Goal: Information Seeking & Learning: Compare options

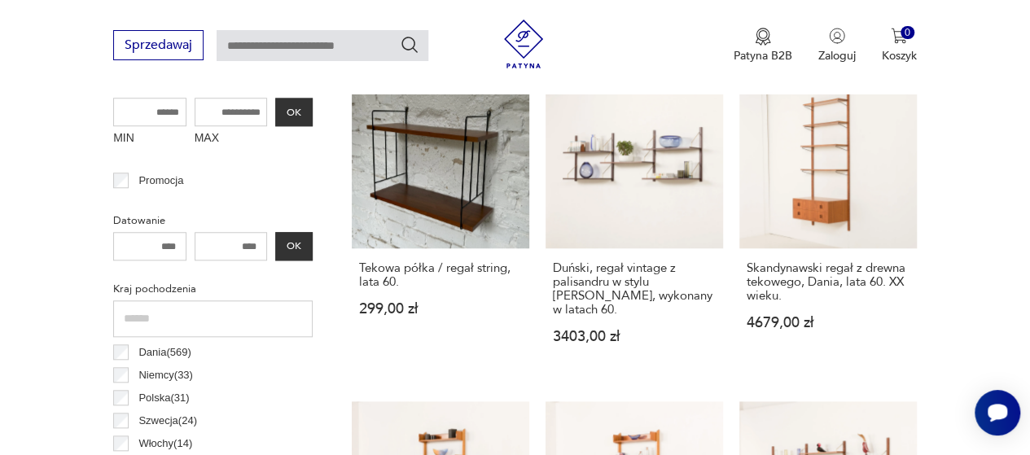
scroll to position [664, 0]
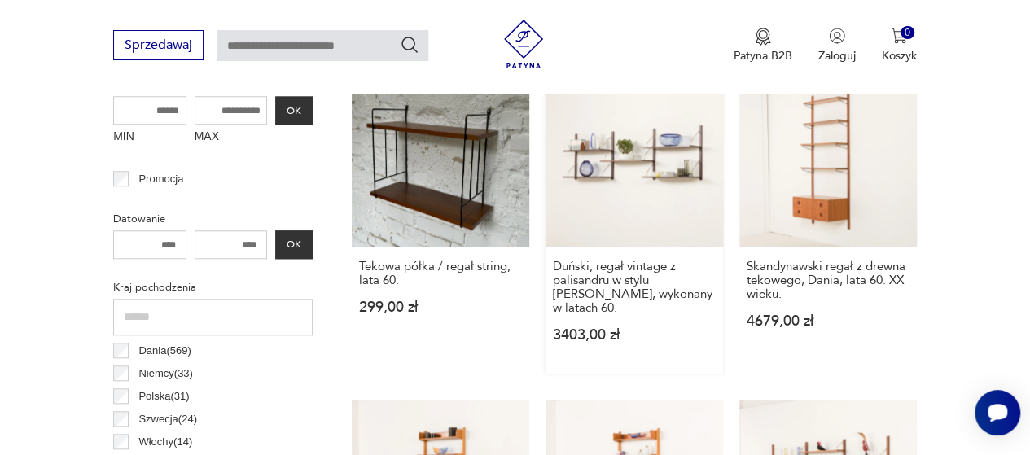
click at [642, 199] on link "Duński, regał vintage z palisandru w stylu [PERSON_NAME], wykonany w latach 60.…" at bounding box center [635, 221] width 178 height 305
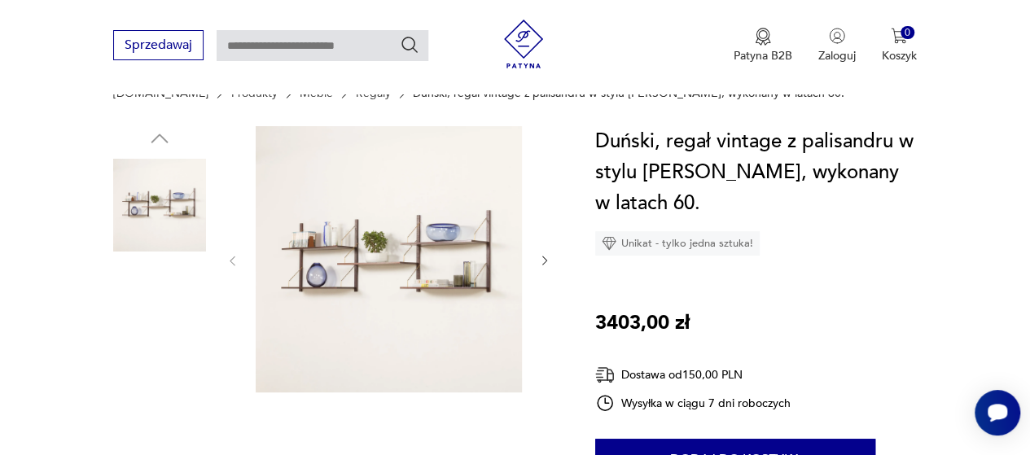
scroll to position [143, 0]
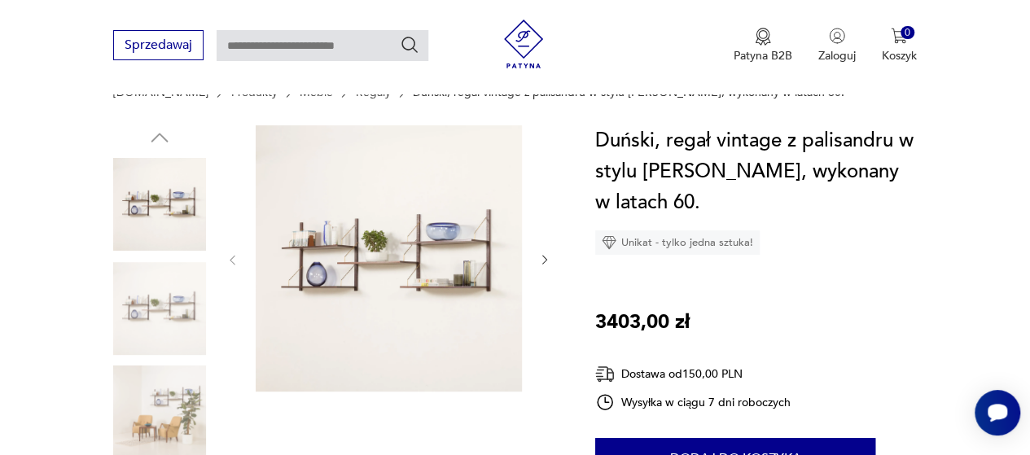
click at [448, 267] on img at bounding box center [389, 258] width 266 height 266
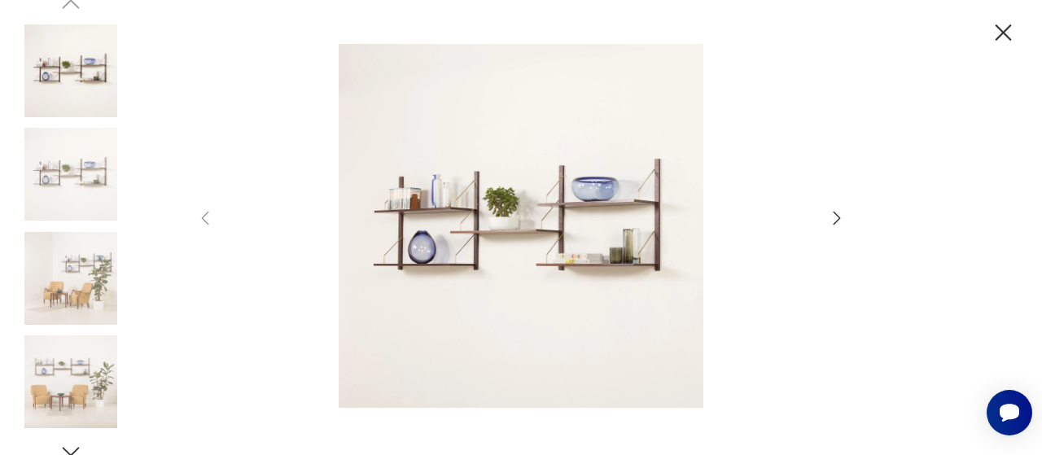
click at [832, 214] on icon "button" at bounding box center [837, 218] width 20 height 20
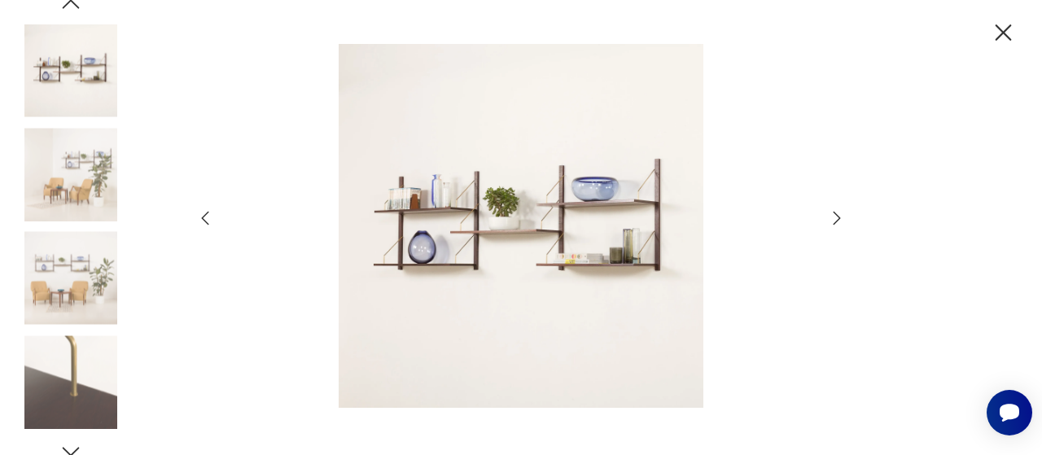
click at [832, 214] on icon "button" at bounding box center [837, 218] width 20 height 20
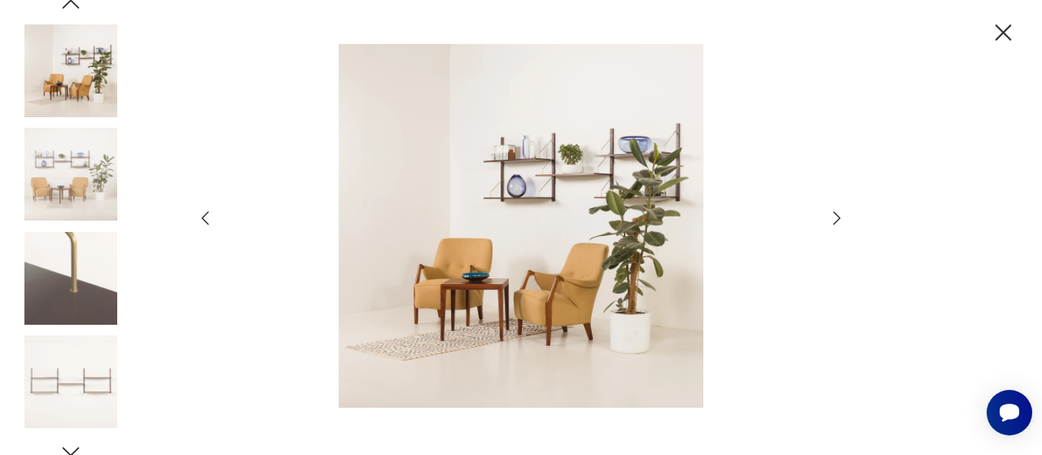
click at [832, 214] on icon "button" at bounding box center [837, 218] width 20 height 20
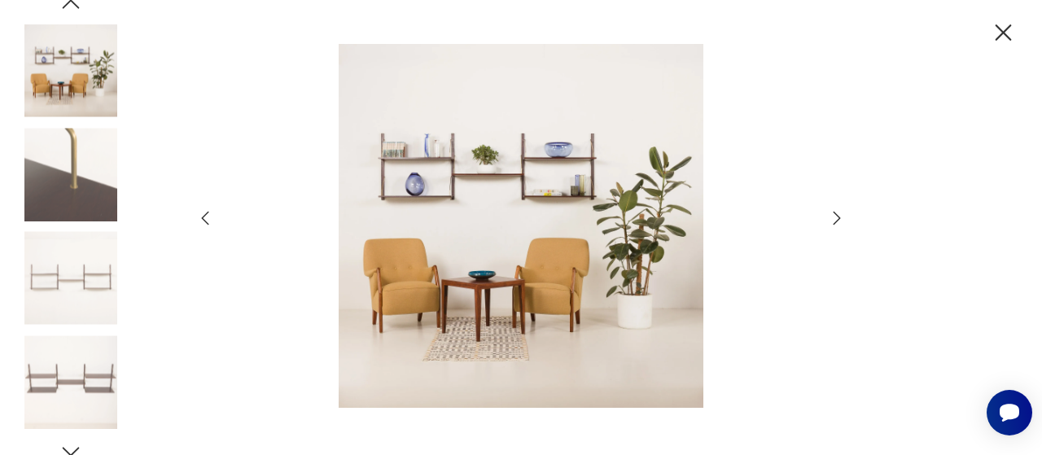
click at [832, 214] on icon "button" at bounding box center [837, 218] width 20 height 20
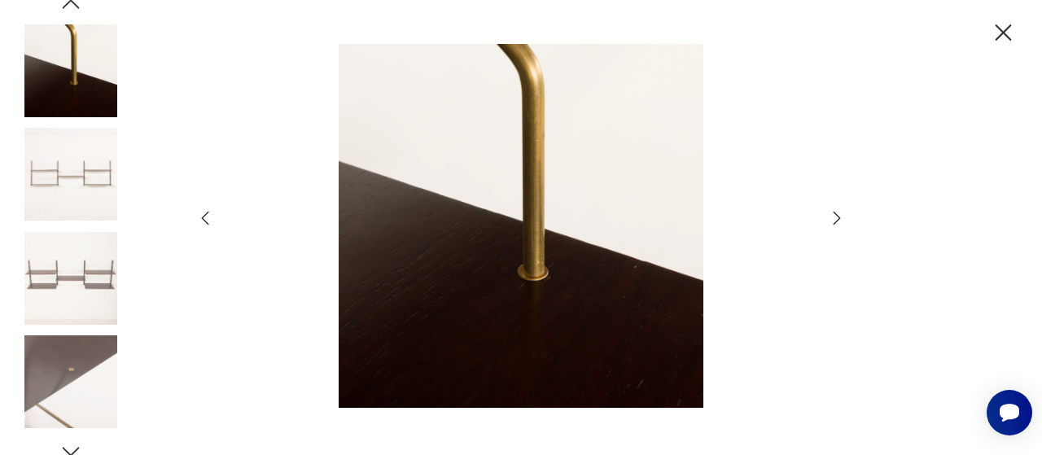
click at [832, 214] on icon "button" at bounding box center [837, 218] width 20 height 20
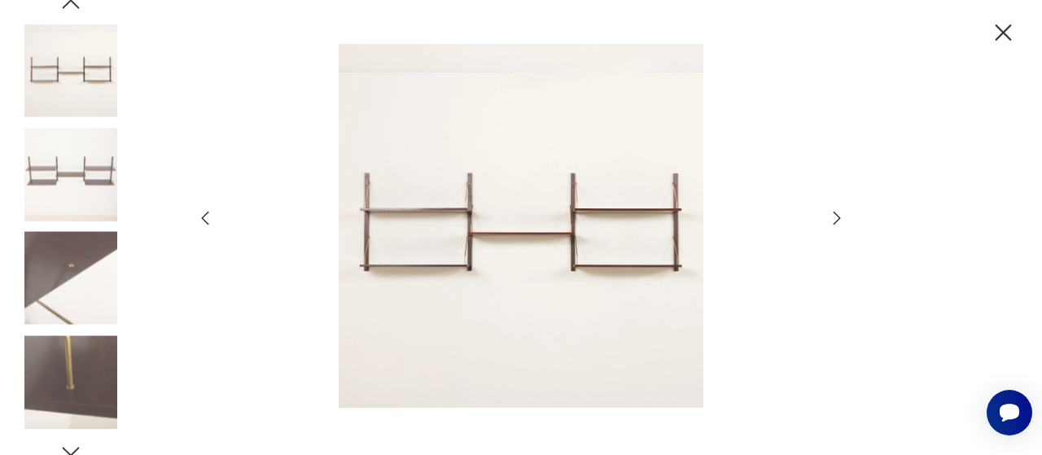
click at [832, 214] on icon "button" at bounding box center [837, 218] width 20 height 20
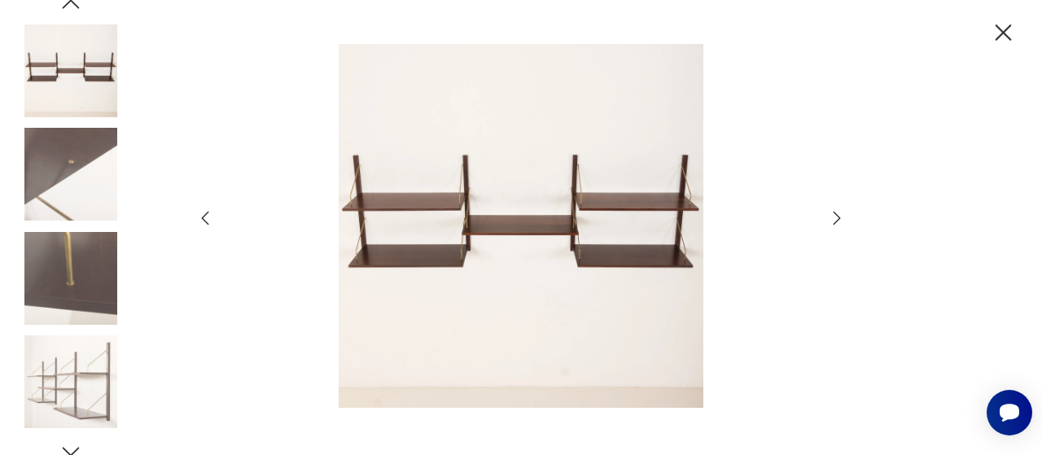
click at [832, 214] on icon "button" at bounding box center [837, 218] width 20 height 20
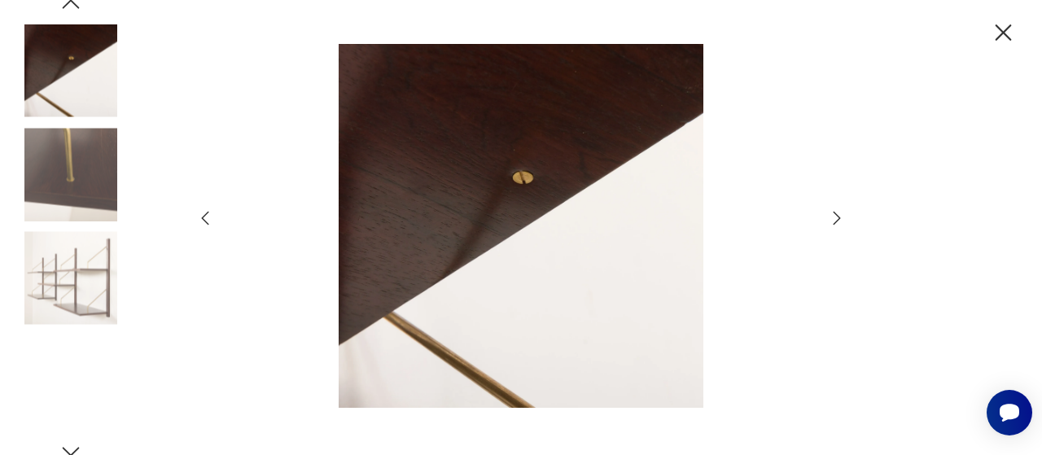
click at [832, 214] on icon "button" at bounding box center [837, 218] width 20 height 20
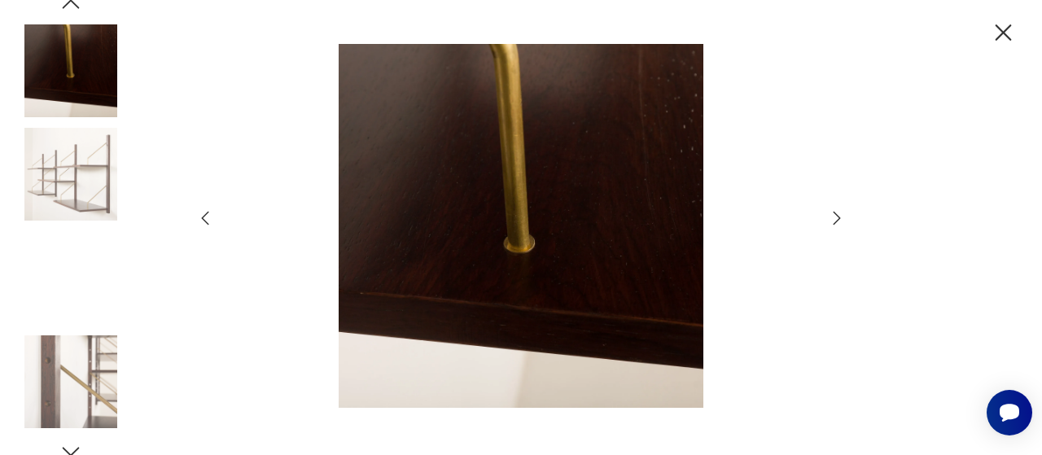
click at [832, 214] on icon "button" at bounding box center [837, 218] width 20 height 20
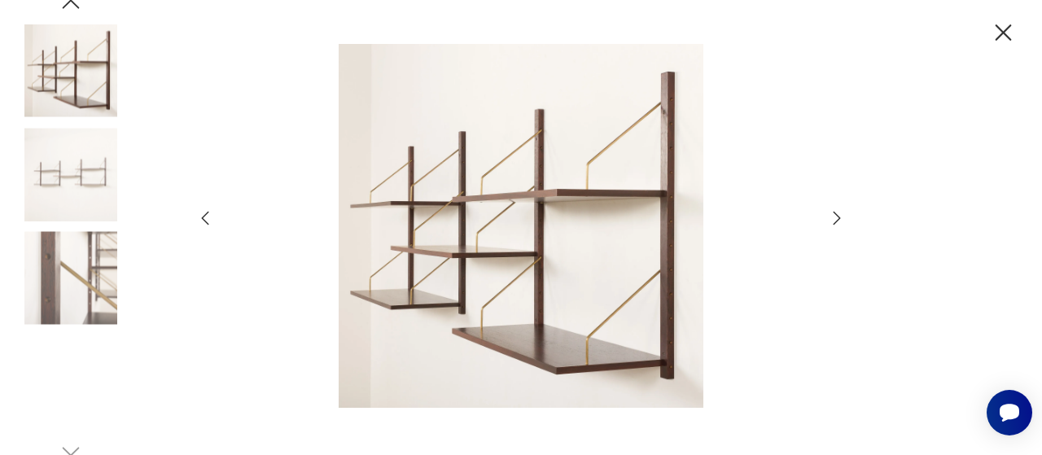
click at [832, 214] on icon "button" at bounding box center [837, 218] width 20 height 20
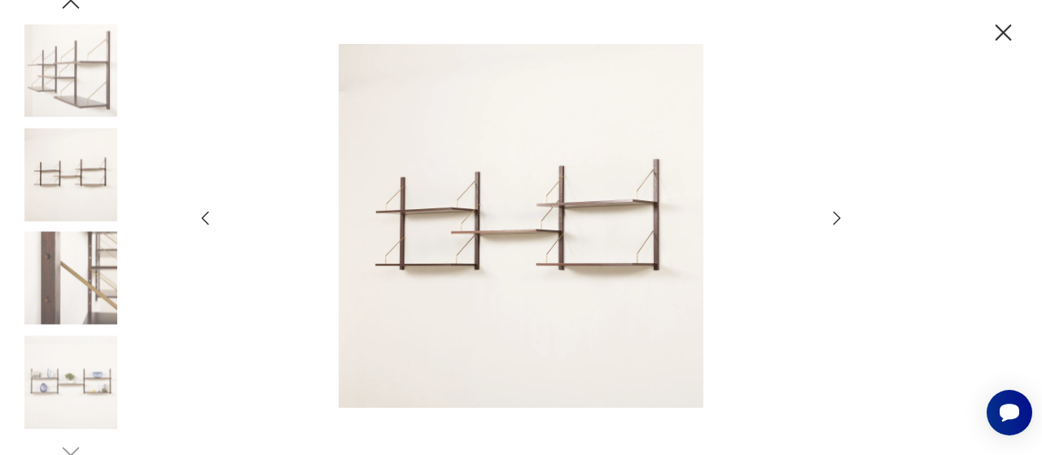
click at [1007, 29] on icon "button" at bounding box center [1004, 32] width 16 height 16
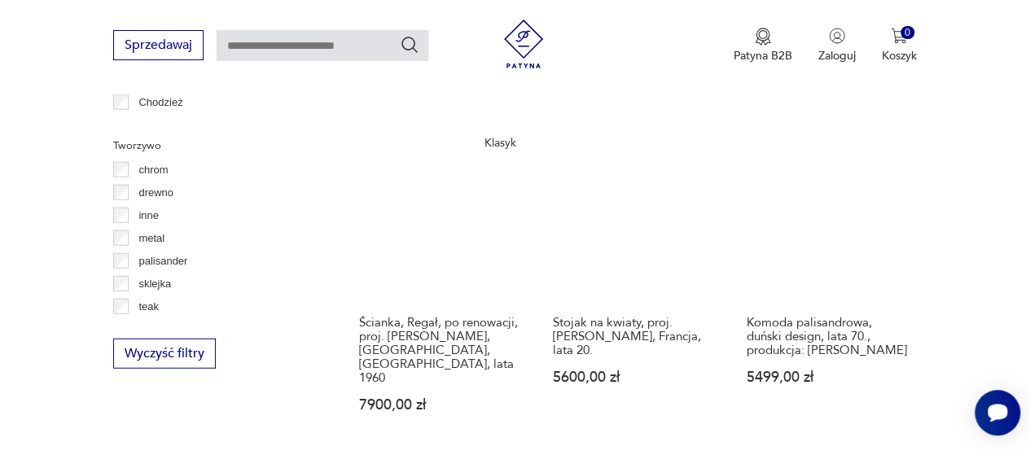
scroll to position [1917, 0]
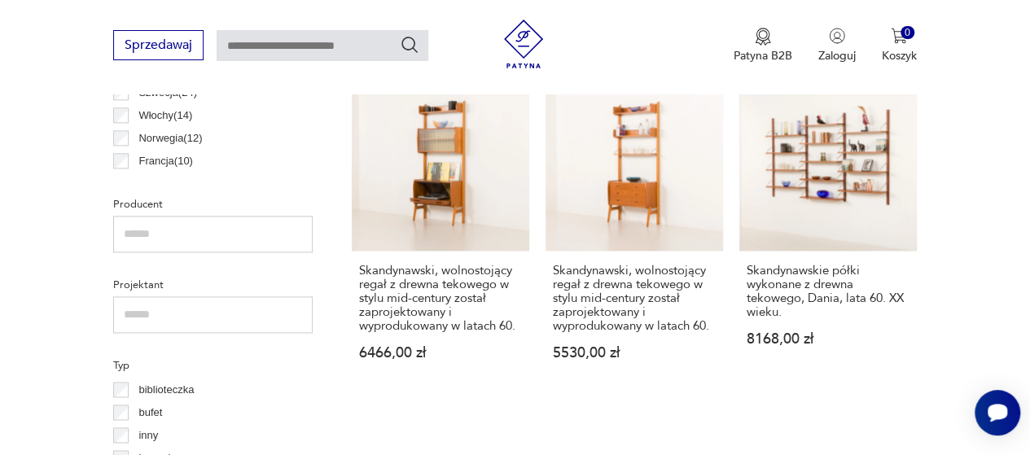
scroll to position [897, 0]
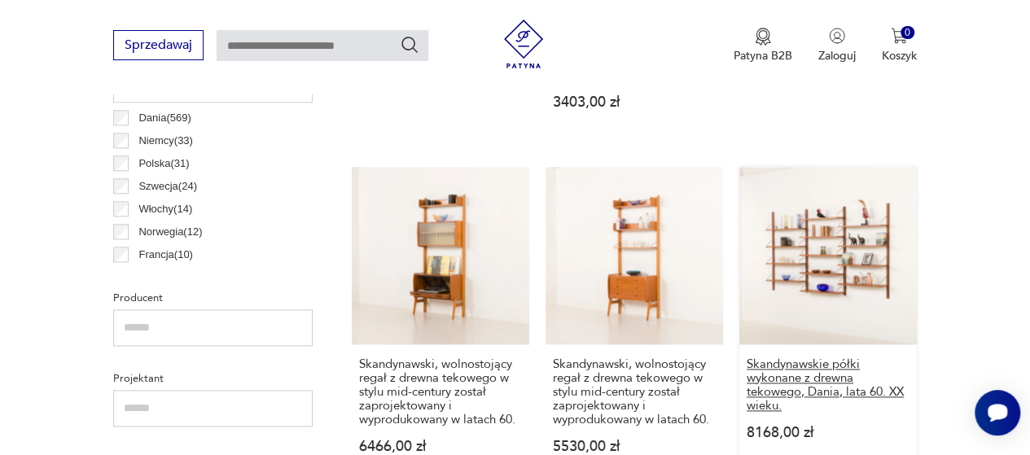
click at [785, 393] on h3 "Skandynawskie półki wykonane z drewna tekowego, Dania, lata 60. XX wieku." at bounding box center [828, 385] width 163 height 55
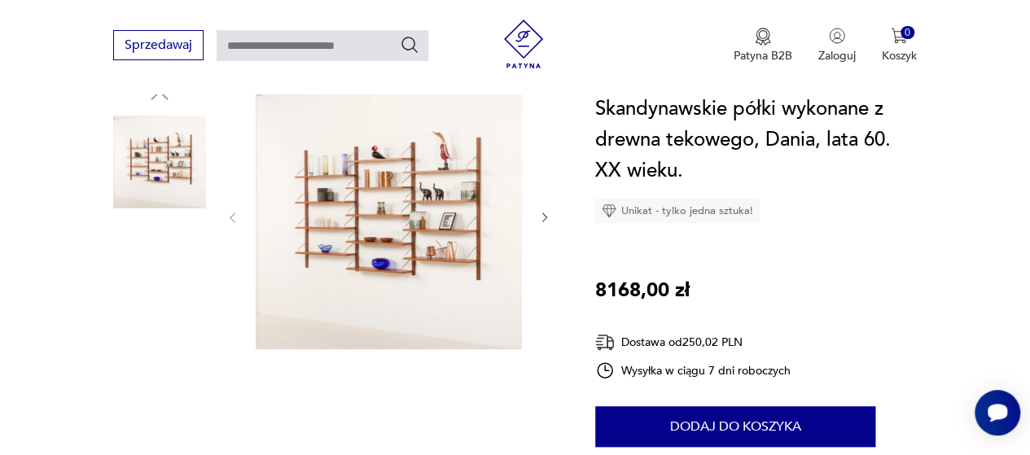
scroll to position [183, 0]
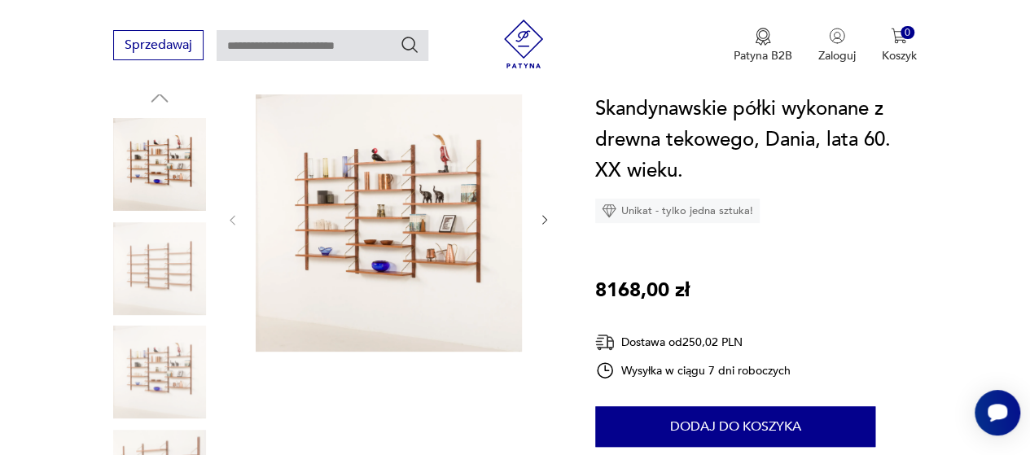
click at [147, 274] on img at bounding box center [159, 268] width 93 height 93
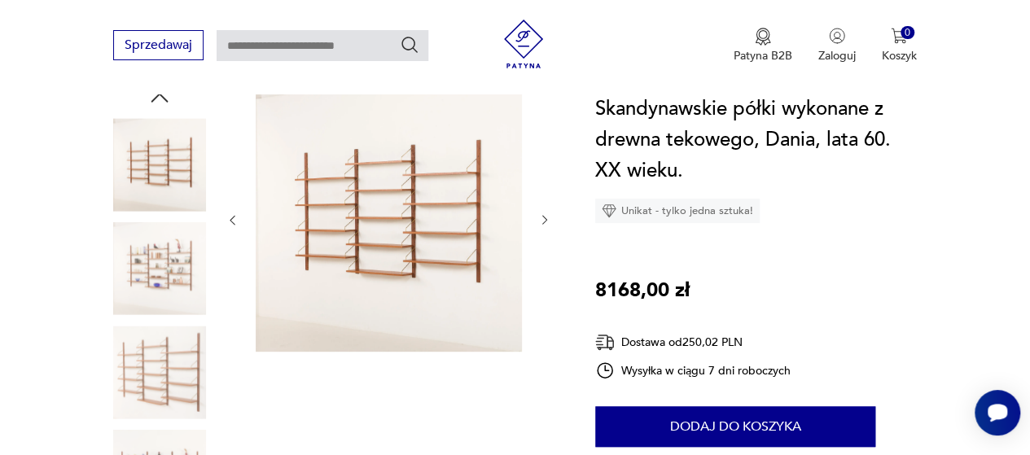
click at [550, 228] on div at bounding box center [389, 221] width 326 height 270
click at [151, 371] on img at bounding box center [159, 372] width 93 height 93
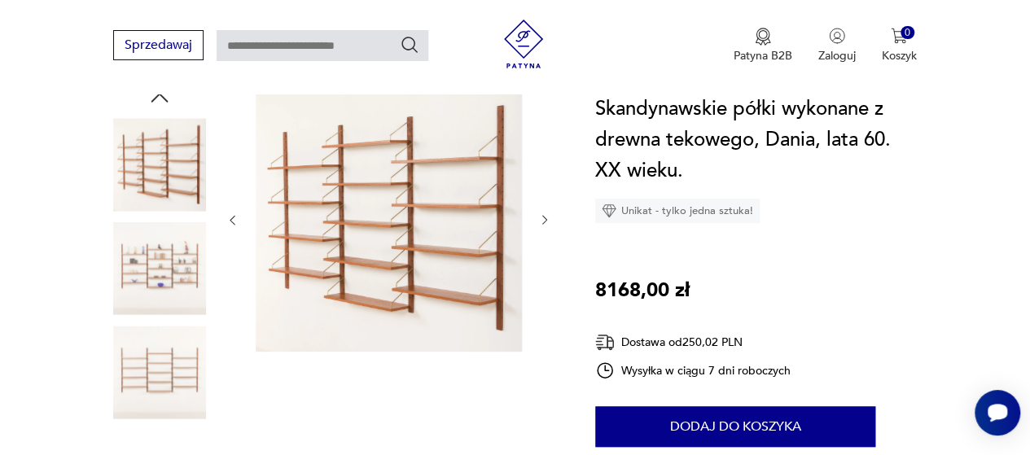
click at [160, 417] on img at bounding box center [159, 372] width 93 height 93
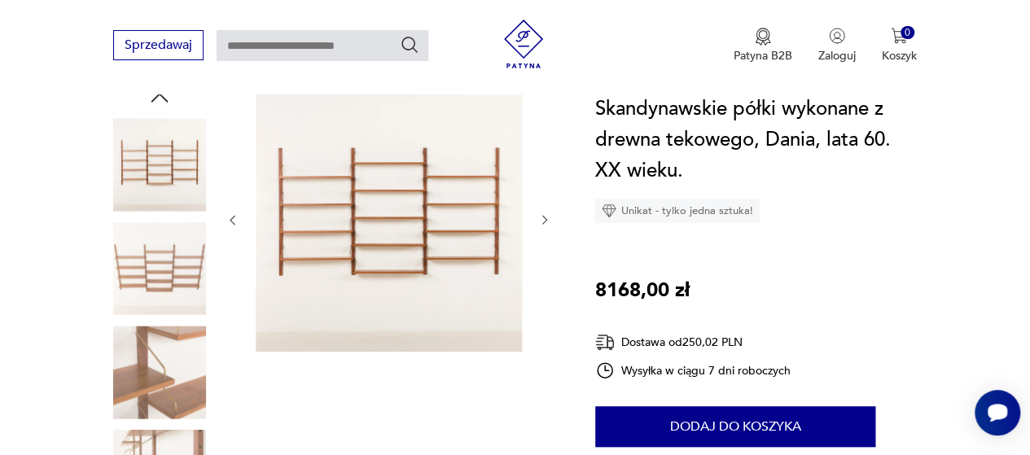
click at [171, 380] on img at bounding box center [159, 372] width 93 height 93
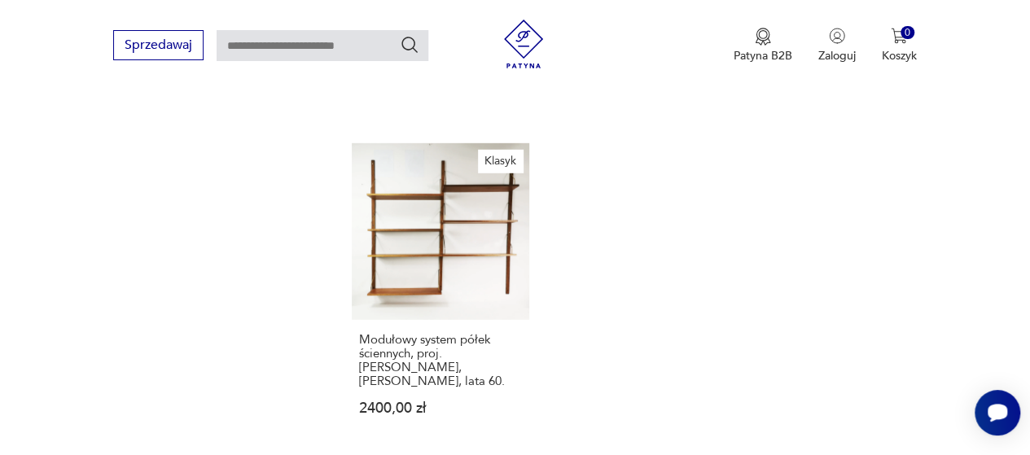
scroll to position [2241, 0]
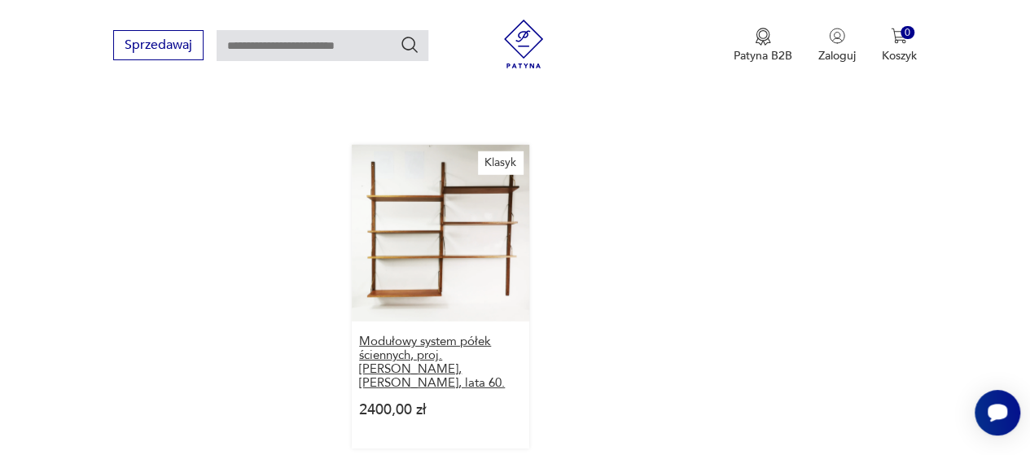
click at [422, 335] on h3 "Modułowy system półek ściennych, proj. [PERSON_NAME], [PERSON_NAME], lata 60." at bounding box center [440, 362] width 163 height 55
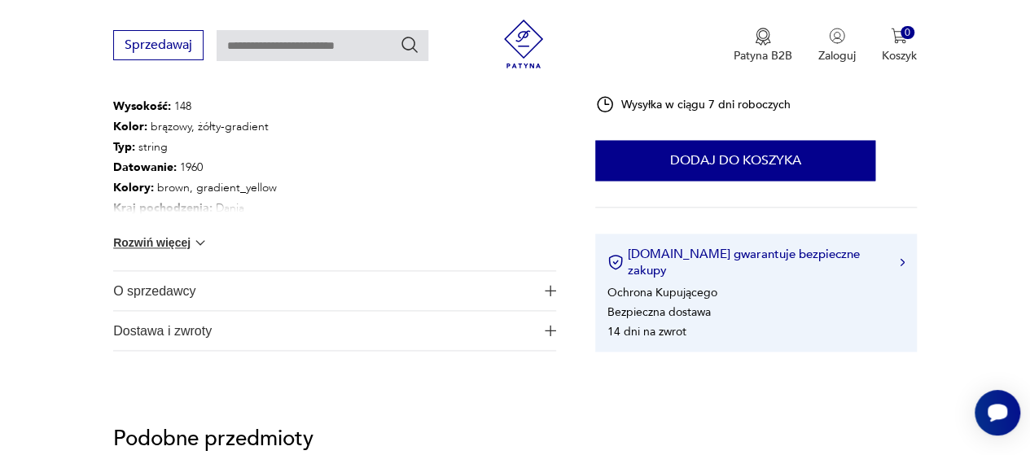
scroll to position [966, 0]
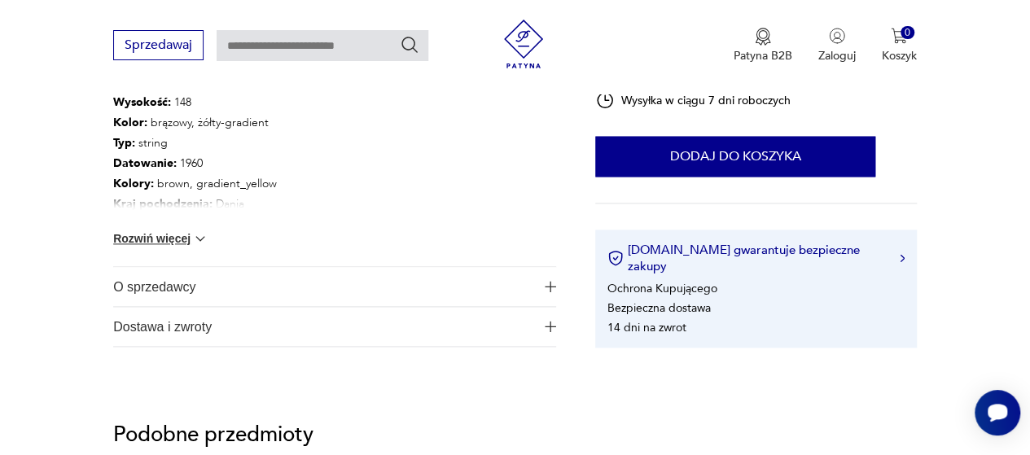
click at [381, 279] on span "O sprzedawcy" at bounding box center [323, 286] width 421 height 39
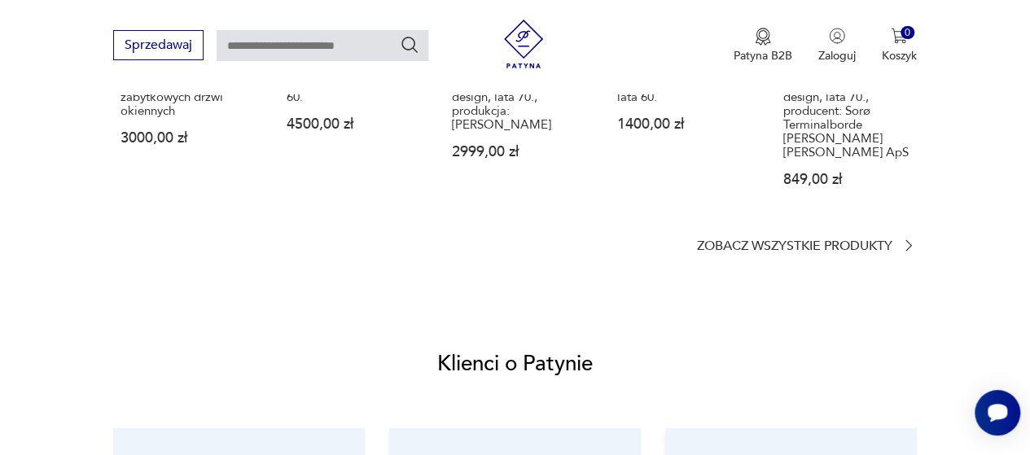
scroll to position [1622, 0]
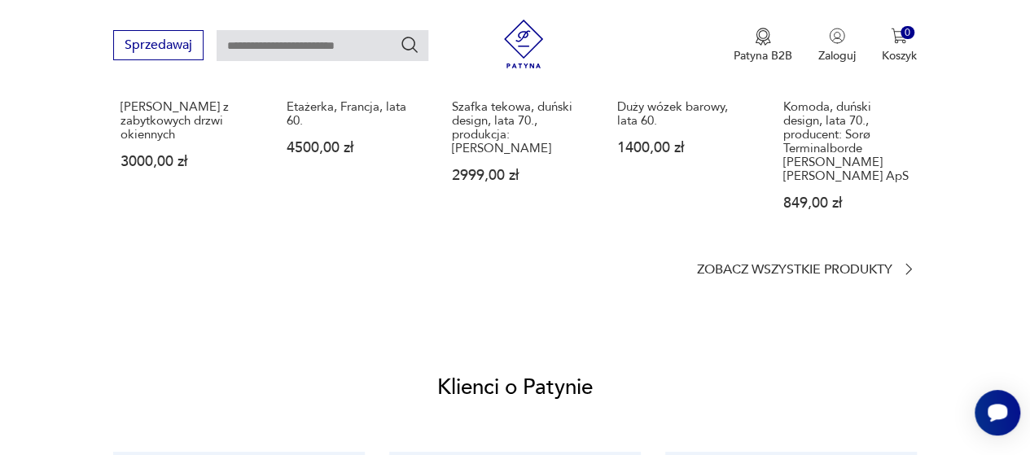
click at [259, 179] on div "[PERSON_NAME] z zabytkowych drzwi okiennych 3000,00 zł Etażerka, Francja, lata …" at bounding box center [515, 94] width 804 height 296
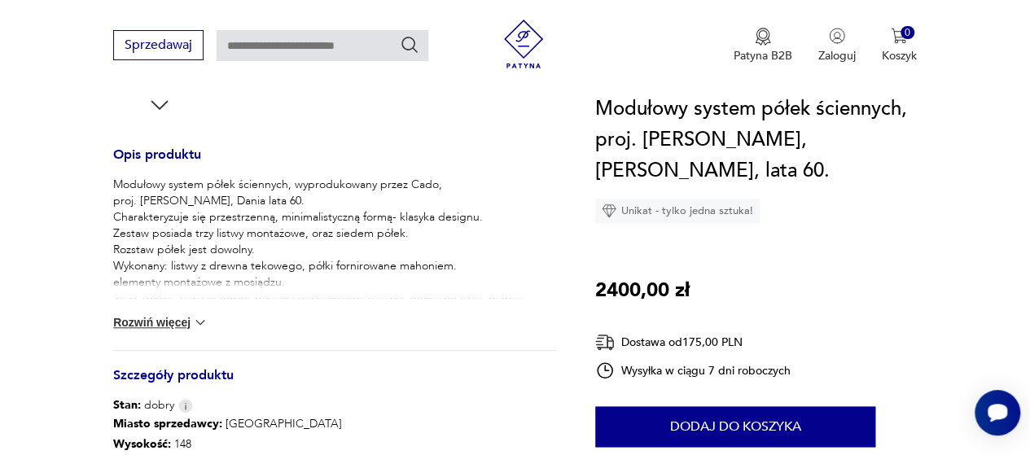
scroll to position [625, 0]
click at [189, 317] on button "Rozwiń więcej" at bounding box center [160, 321] width 94 height 16
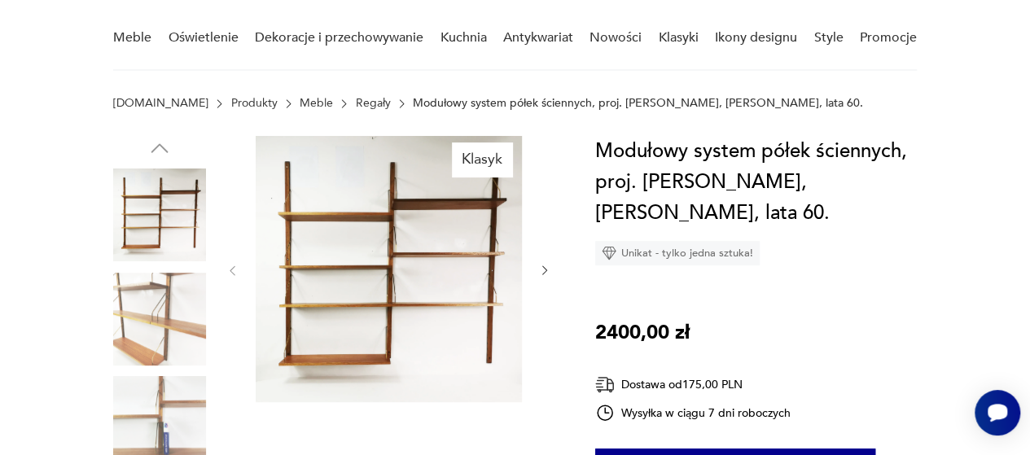
scroll to position [117, 0]
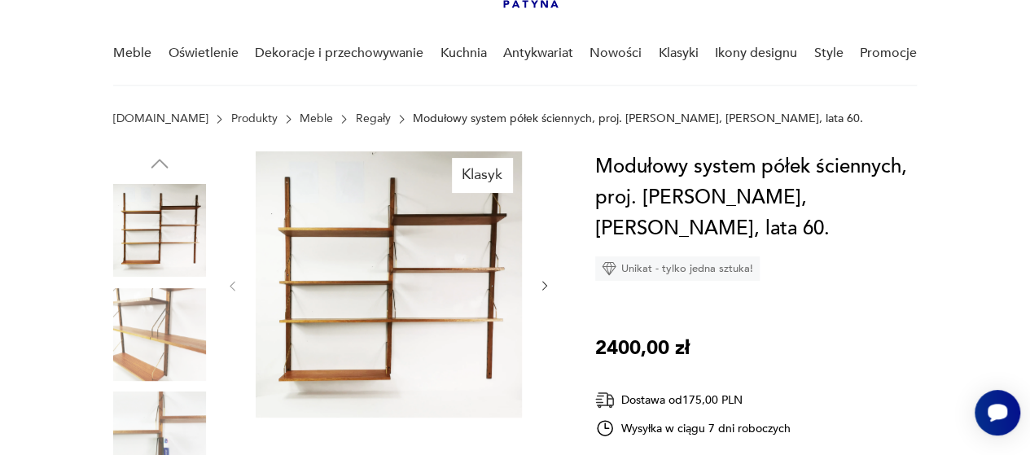
click at [356, 118] on link "Regały" at bounding box center [373, 118] width 35 height 13
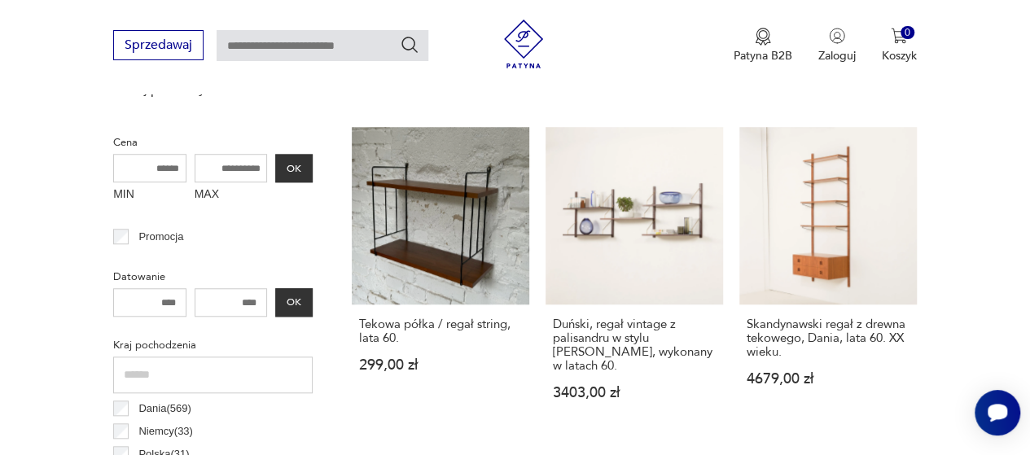
scroll to position [611, 0]
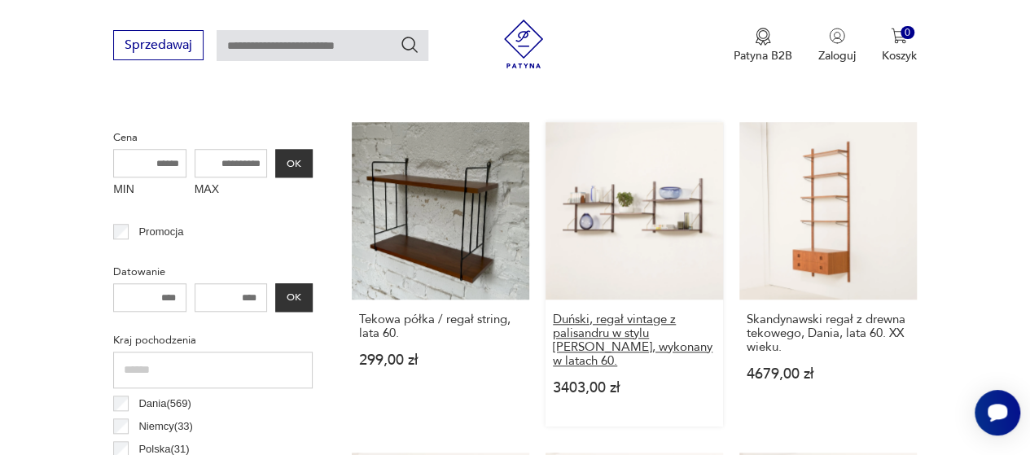
click at [593, 323] on h3 "Duński, regał vintage z palisandru w stylu [PERSON_NAME], wykonany w latach 60." at bounding box center [634, 340] width 163 height 55
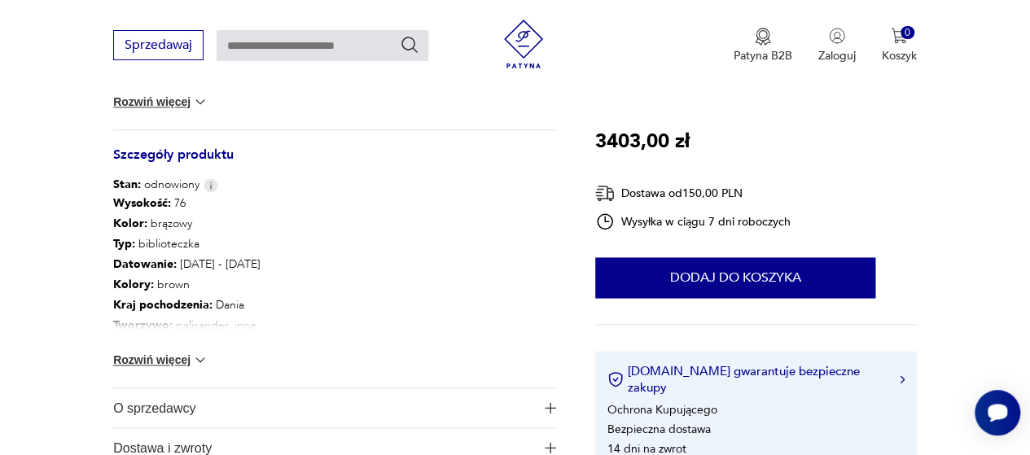
scroll to position [845, 0]
click at [202, 358] on img at bounding box center [200, 359] width 16 height 16
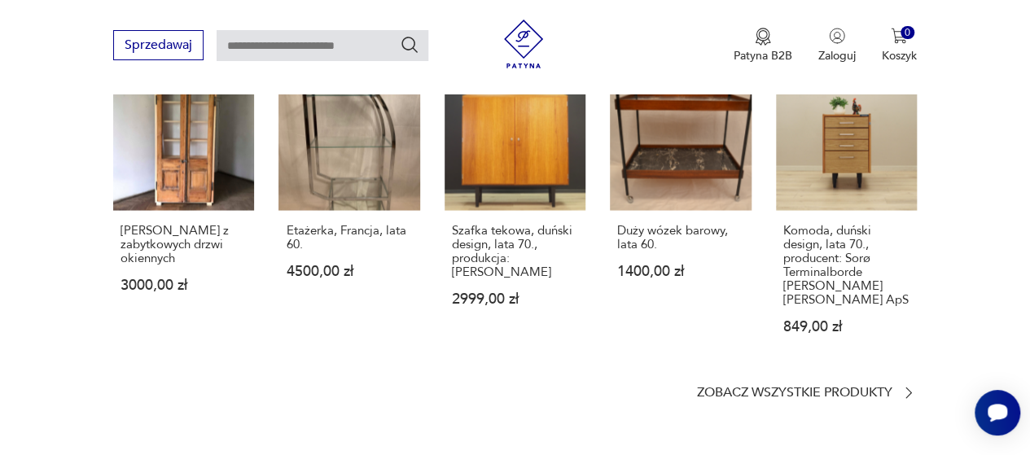
scroll to position [1479, 0]
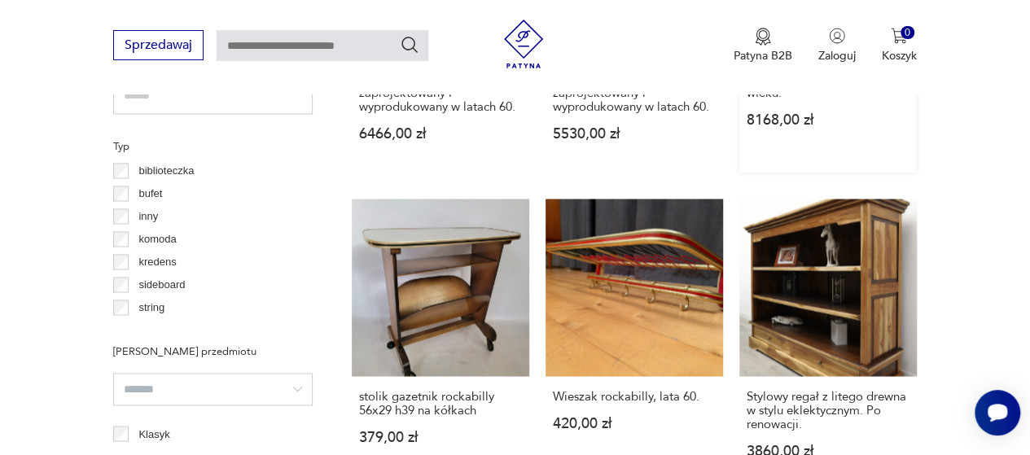
scroll to position [1231, 0]
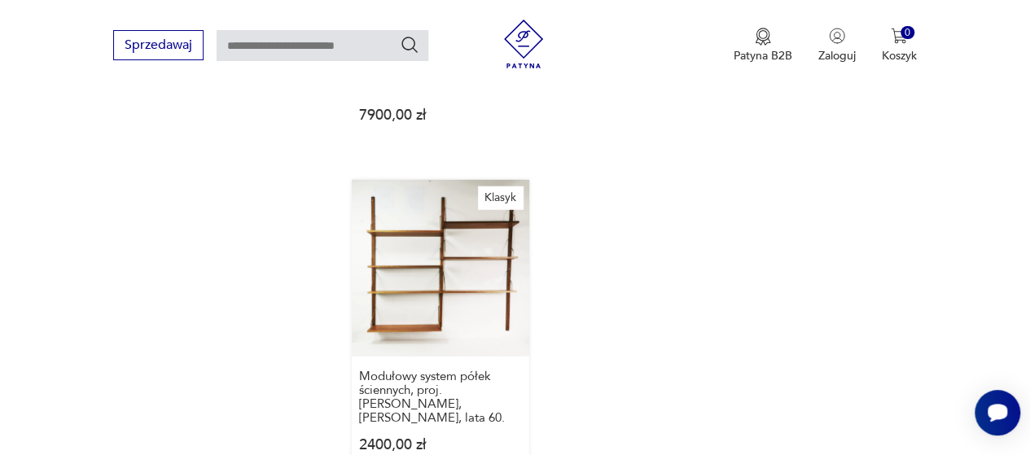
click at [436, 244] on link "Klasyk Modułowy system półek ściennych, proj. [PERSON_NAME], [PERSON_NAME], lat…" at bounding box center [441, 332] width 178 height 305
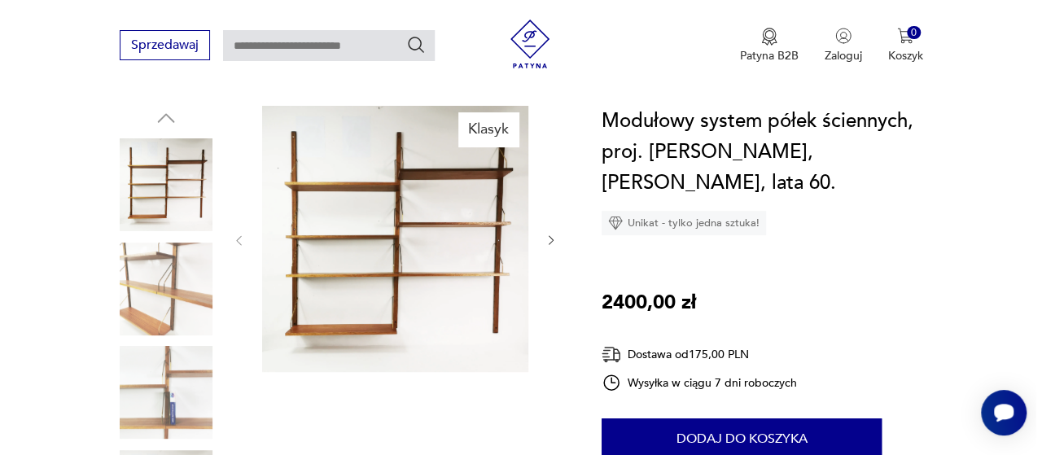
scroll to position [164, 0]
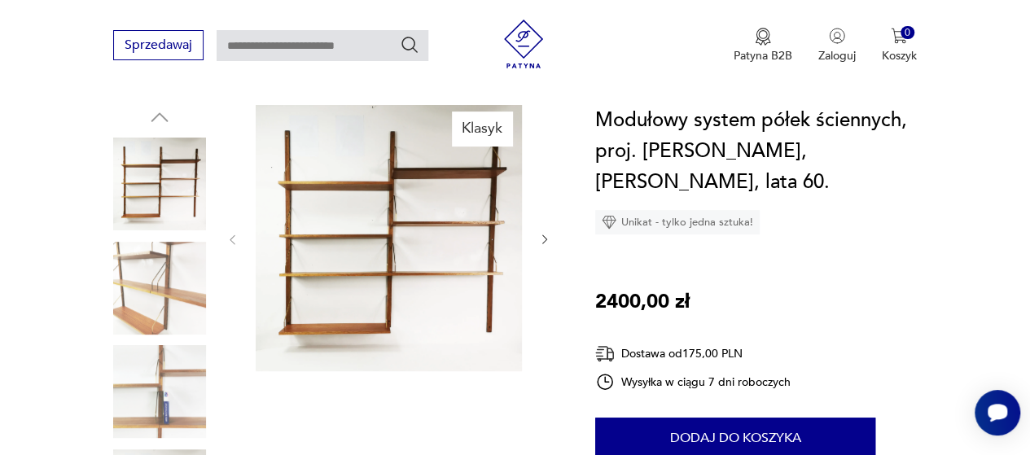
click at [459, 412] on div "Klasyk" at bounding box center [389, 341] width 326 height 472
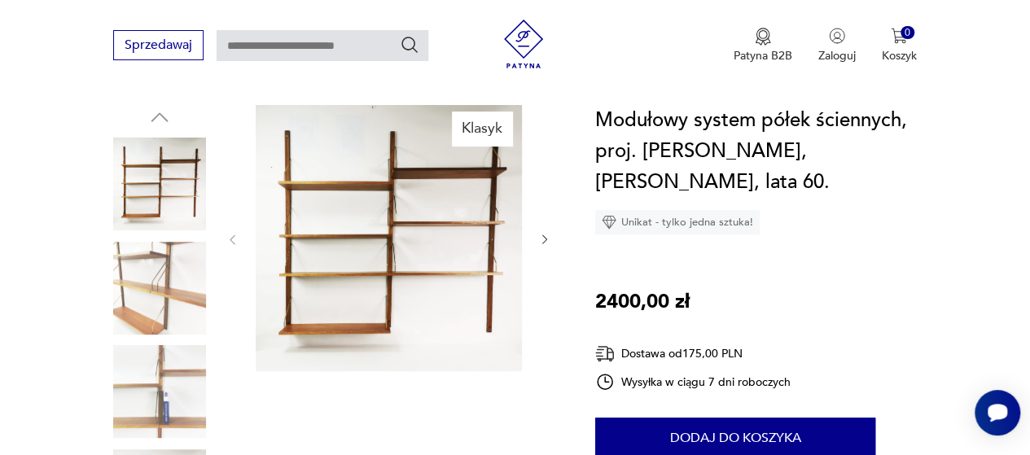
click at [419, 298] on img at bounding box center [389, 238] width 266 height 266
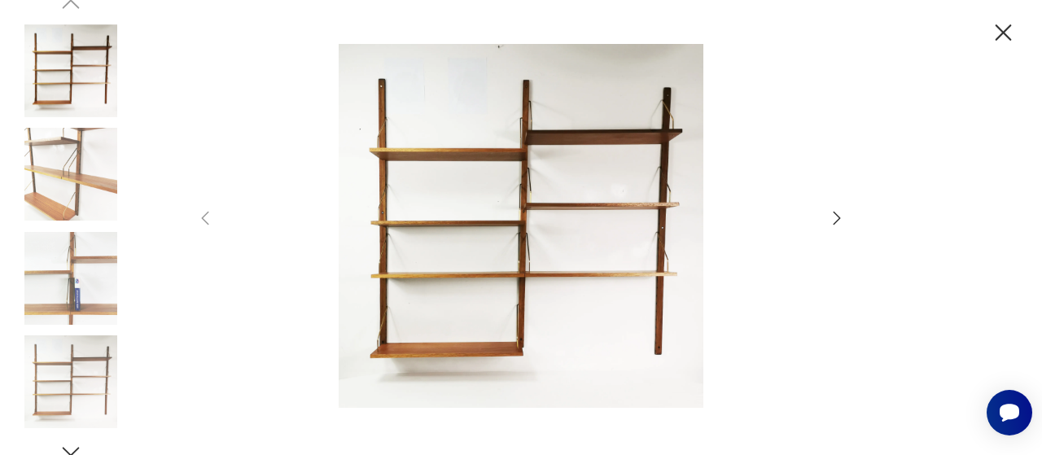
click at [832, 219] on icon "button" at bounding box center [837, 218] width 20 height 20
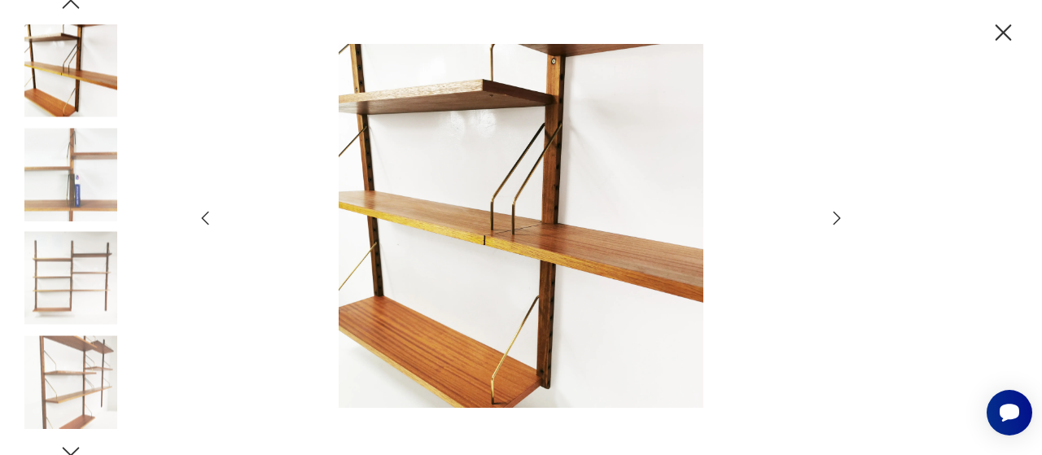
click at [832, 219] on icon "button" at bounding box center [837, 218] width 20 height 20
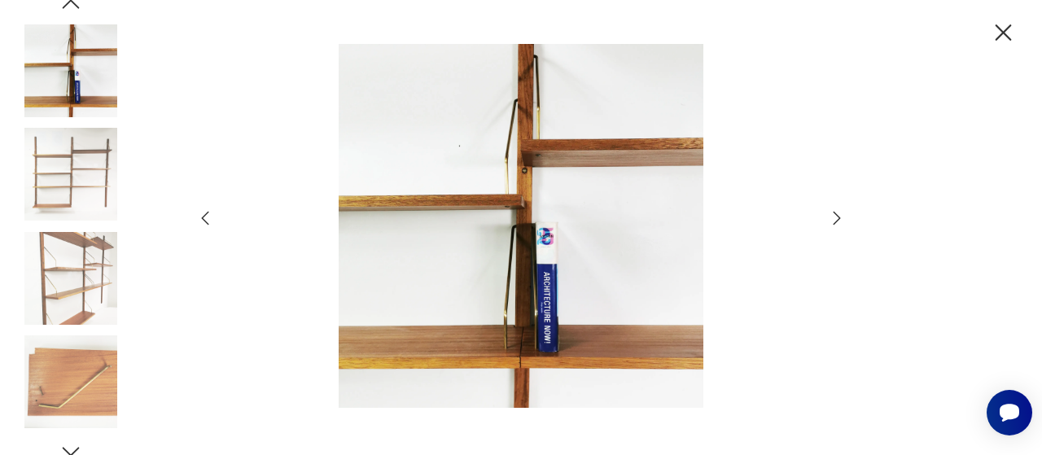
click at [836, 212] on icon "button" at bounding box center [837, 218] width 20 height 20
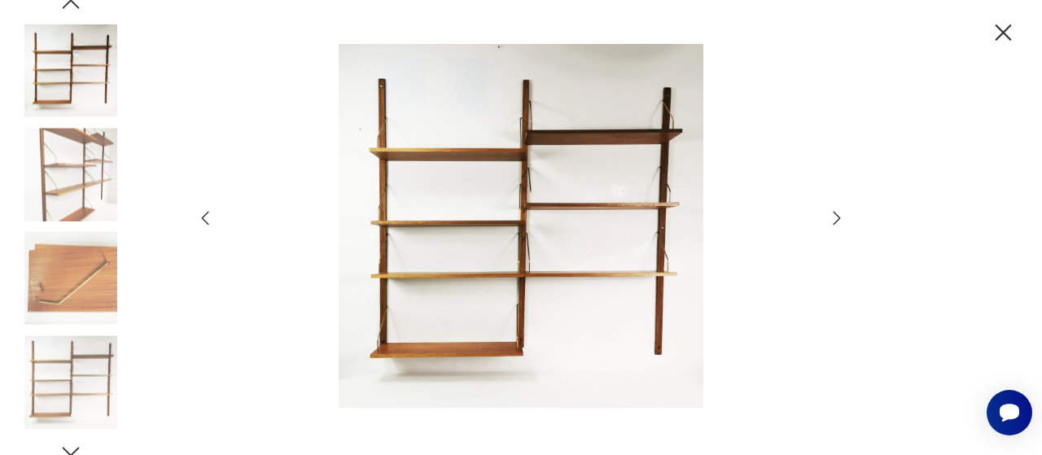
click at [840, 208] on icon "button" at bounding box center [837, 218] width 20 height 20
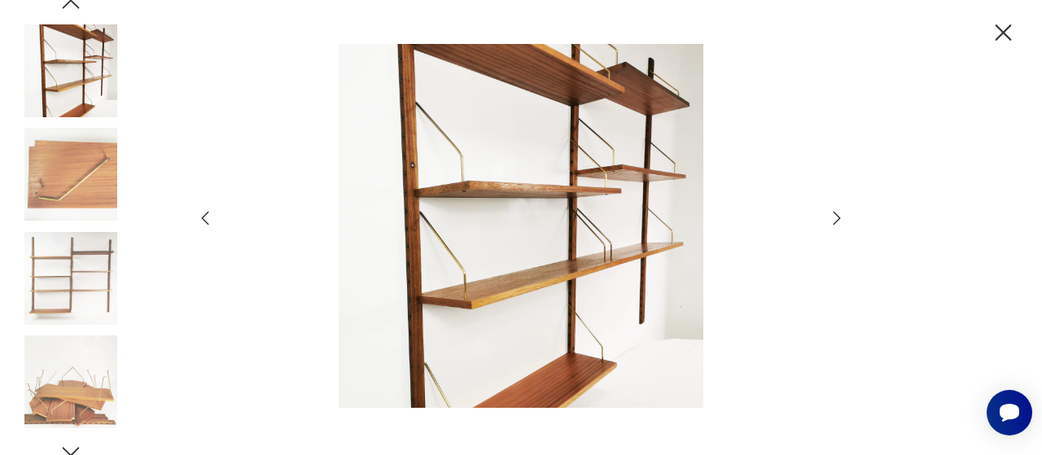
click at [840, 208] on icon "button" at bounding box center [837, 218] width 20 height 20
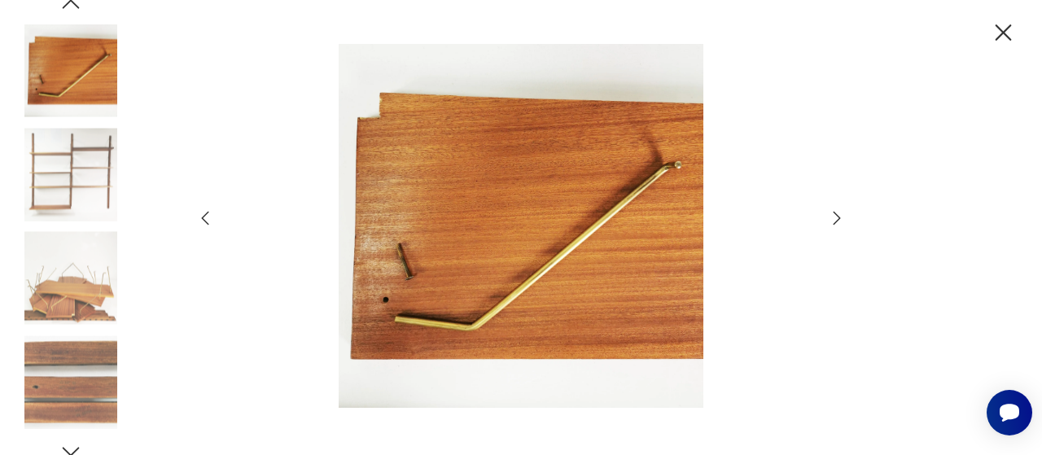
click at [200, 219] on icon "button" at bounding box center [205, 218] width 20 height 20
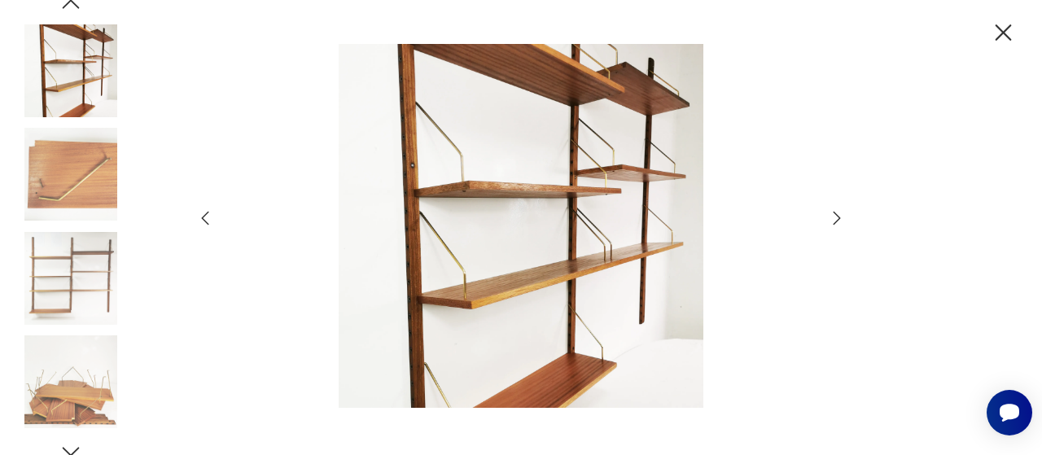
click at [846, 219] on icon "button" at bounding box center [837, 218] width 20 height 20
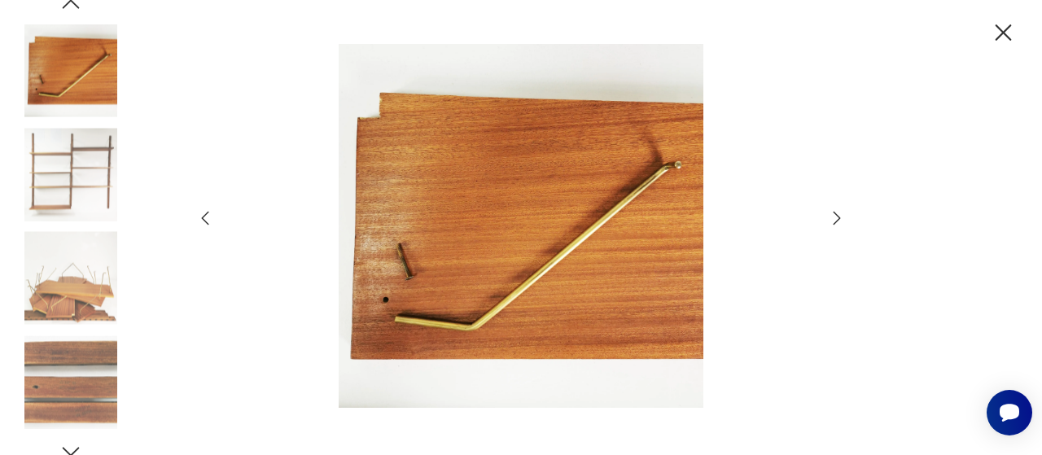
click at [846, 219] on icon "button" at bounding box center [837, 218] width 20 height 20
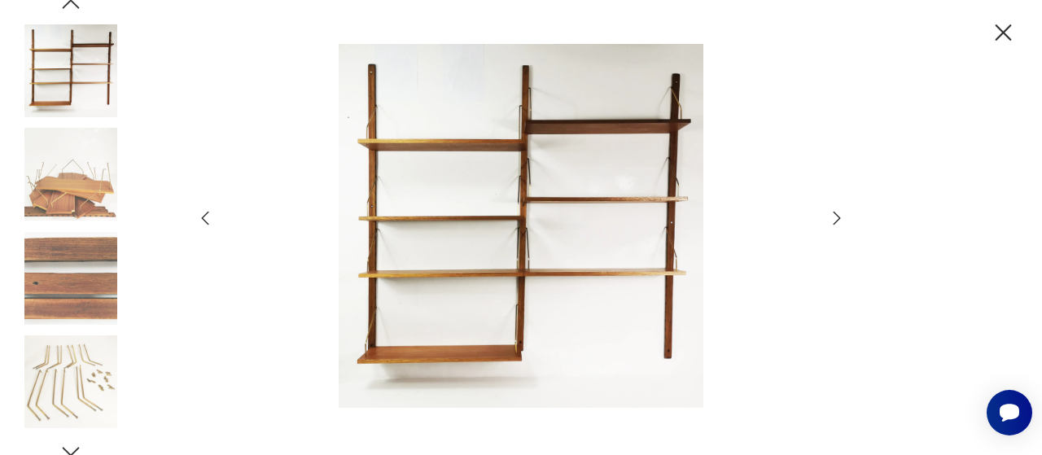
click at [834, 224] on icon "button" at bounding box center [837, 217] width 7 height 13
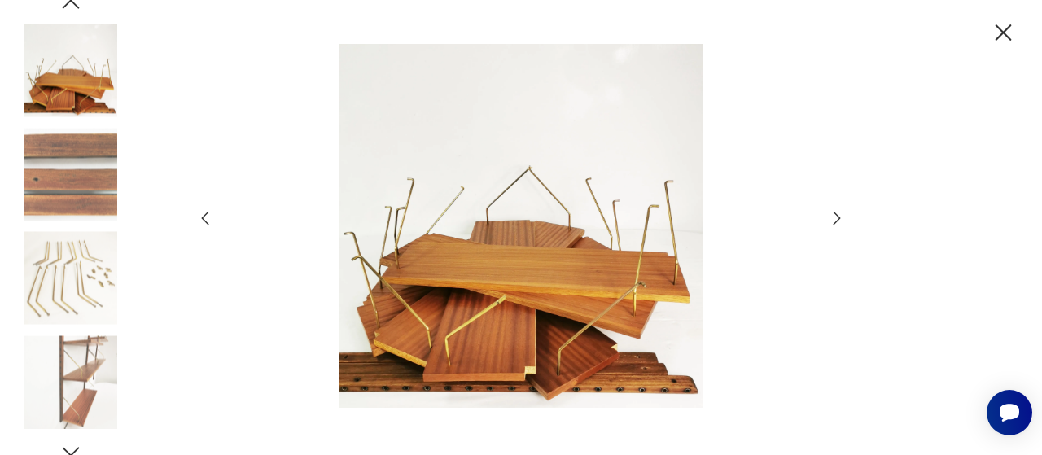
click at [834, 224] on icon "button" at bounding box center [837, 217] width 7 height 13
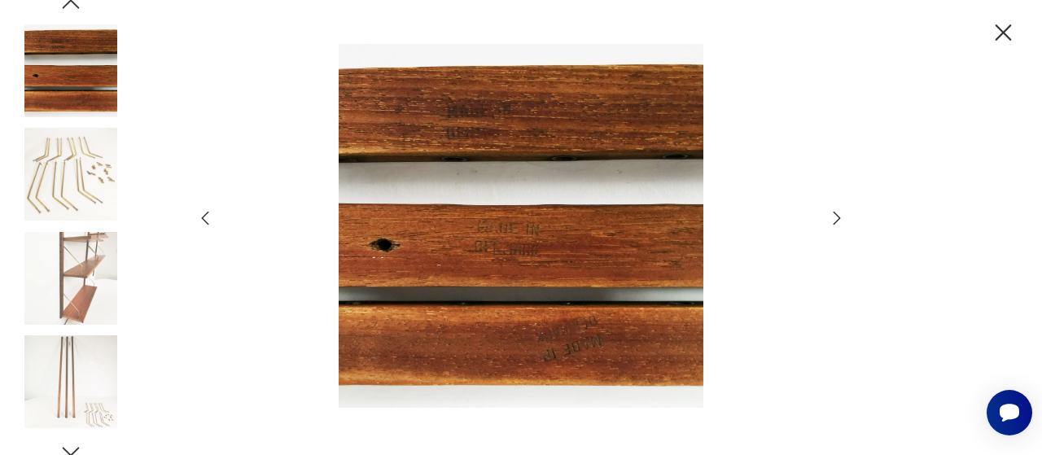
click at [834, 224] on icon "button" at bounding box center [837, 217] width 7 height 13
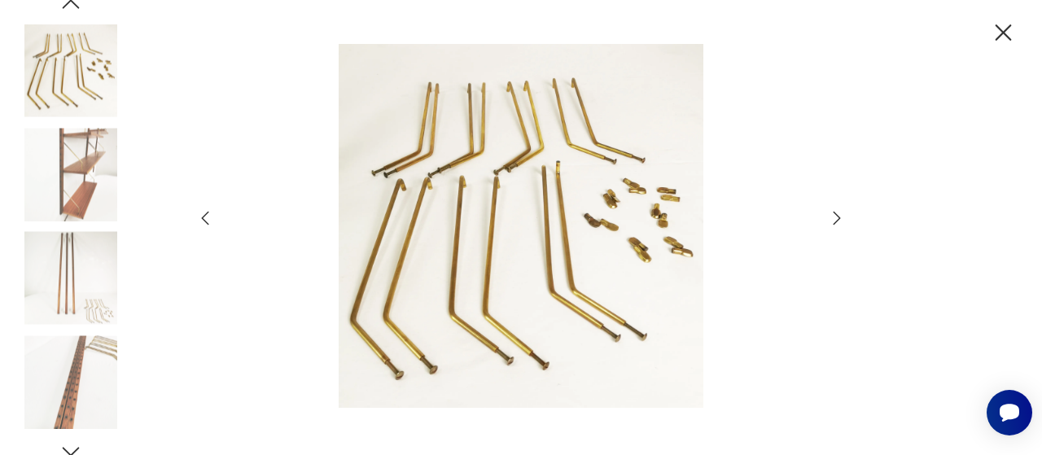
click at [98, 182] on img at bounding box center [70, 174] width 93 height 93
